Goal: Find specific page/section: Find specific page/section

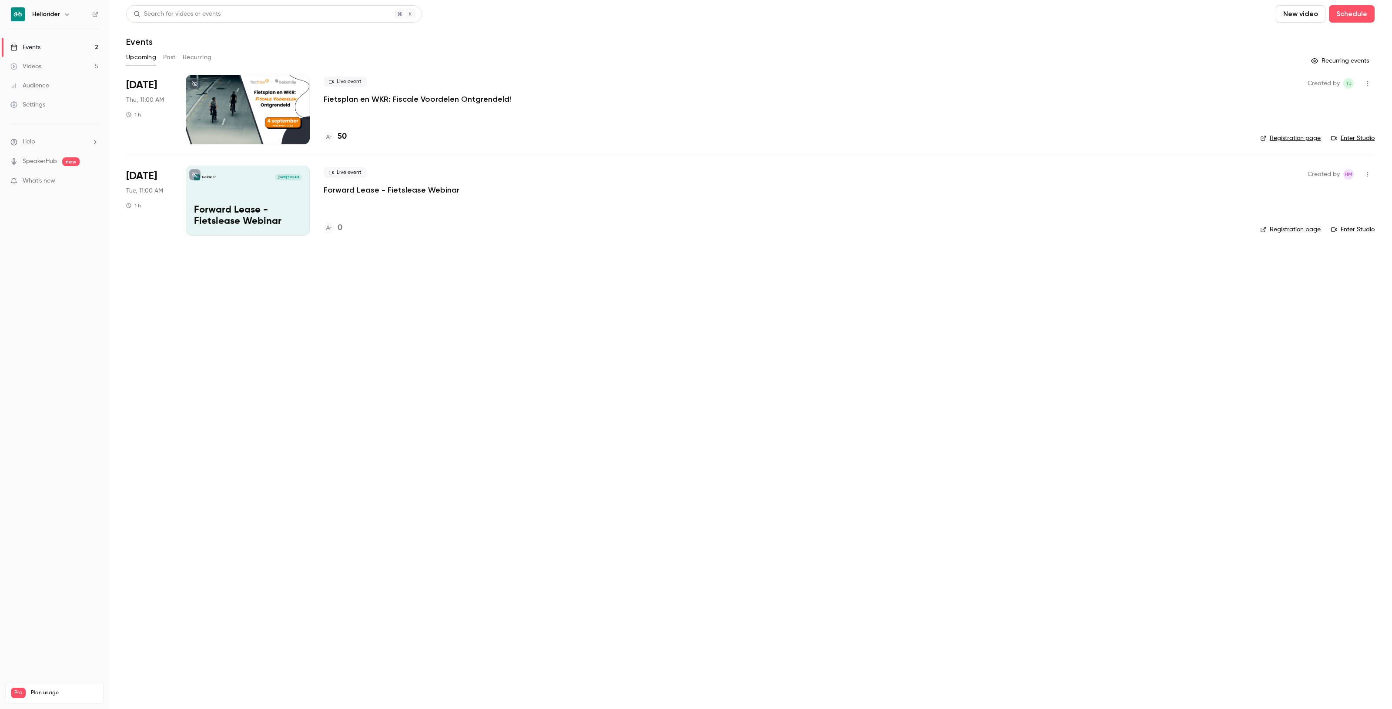
click at [433, 349] on main "Search for videos or events New video Schedule Events Upcoming Past Recurring R…" at bounding box center [750, 354] width 1283 height 709
click at [54, 11] on h6 "Hellorider" at bounding box center [46, 14] width 28 height 9
click at [62, 11] on button "button" at bounding box center [67, 14] width 10 height 10
click at [66, 75] on span "Switch channel" at bounding box center [54, 79] width 44 height 9
click at [66, 98] on div "Hellorider Events" at bounding box center [81, 97] width 99 height 9
